Goal: Navigation & Orientation: Find specific page/section

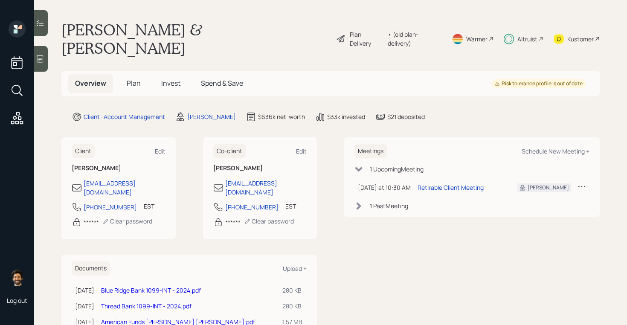
click at [166, 79] on span "Invest" at bounding box center [170, 83] width 19 height 9
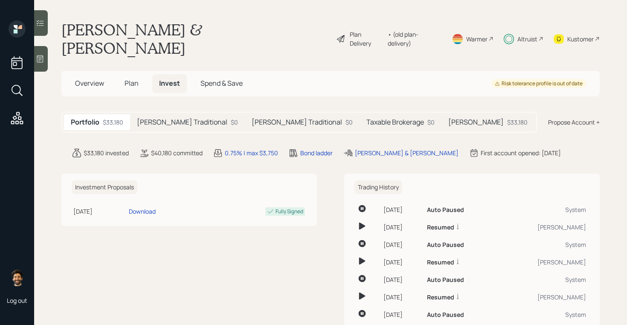
click at [213, 79] on span "Spend & Save" at bounding box center [222, 83] width 42 height 9
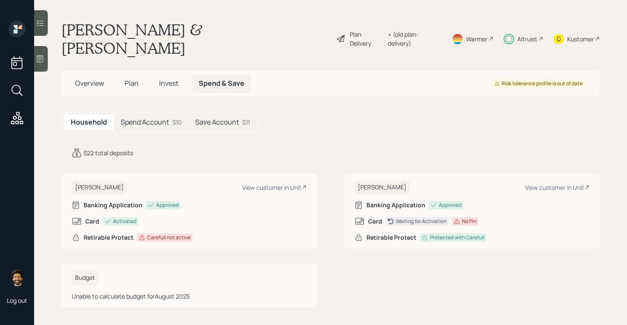
click at [209, 118] on h5 "Save Account" at bounding box center [217, 122] width 44 height 8
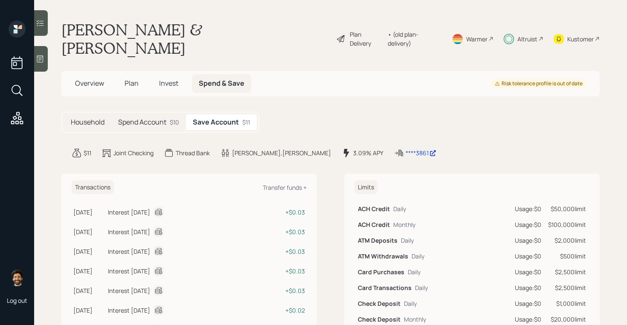
click at [156, 118] on h5 "Spend Account" at bounding box center [142, 122] width 48 height 8
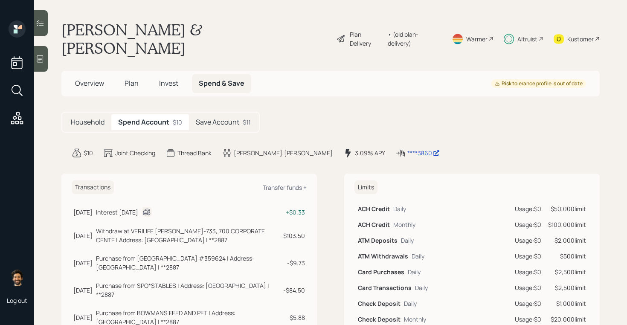
click at [165, 74] on h5 "Invest" at bounding box center [168, 83] width 33 height 18
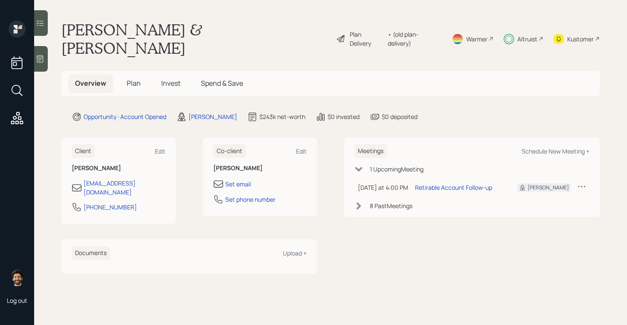
click at [161, 79] on span "Invest" at bounding box center [170, 83] width 19 height 9
